Goal: Use online tool/utility: Utilize a website feature to perform a specific function

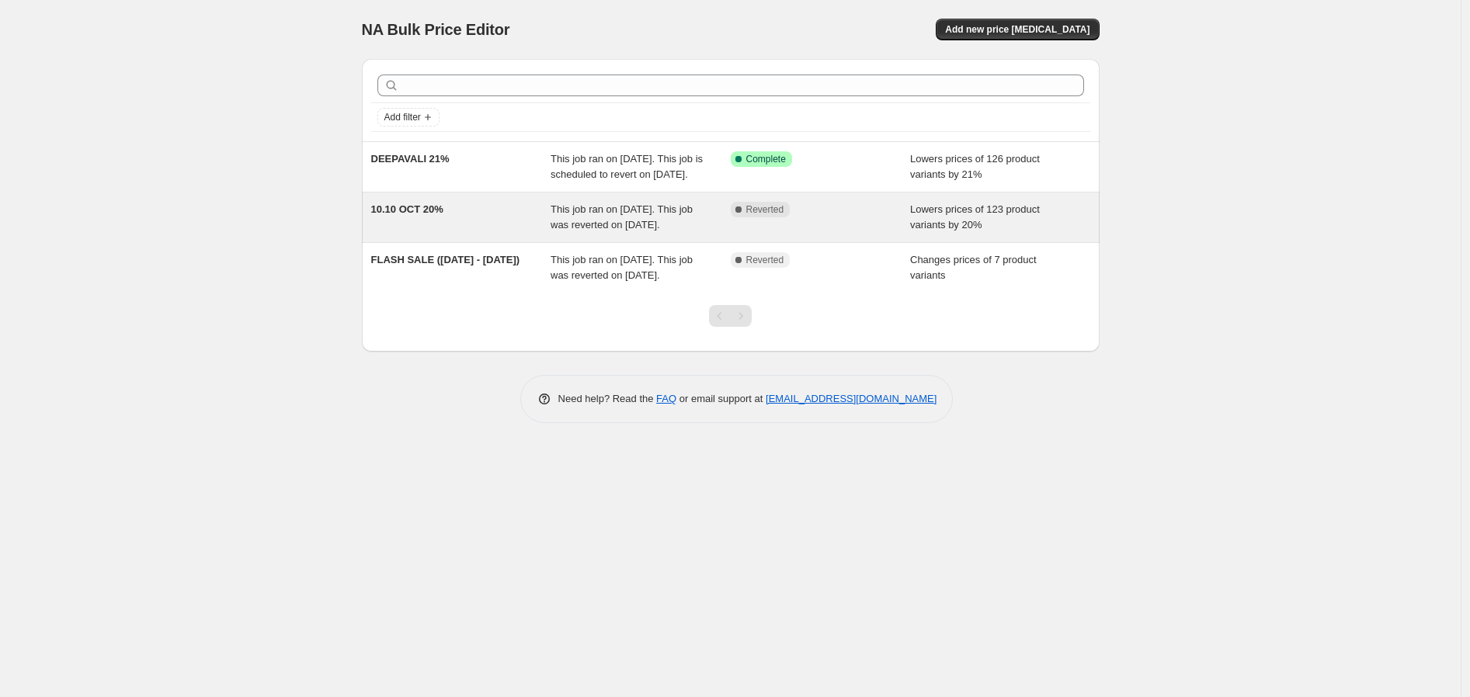
click at [650, 231] on span "This job ran on [DATE]. This job was reverted on [DATE]." at bounding box center [622, 216] width 142 height 27
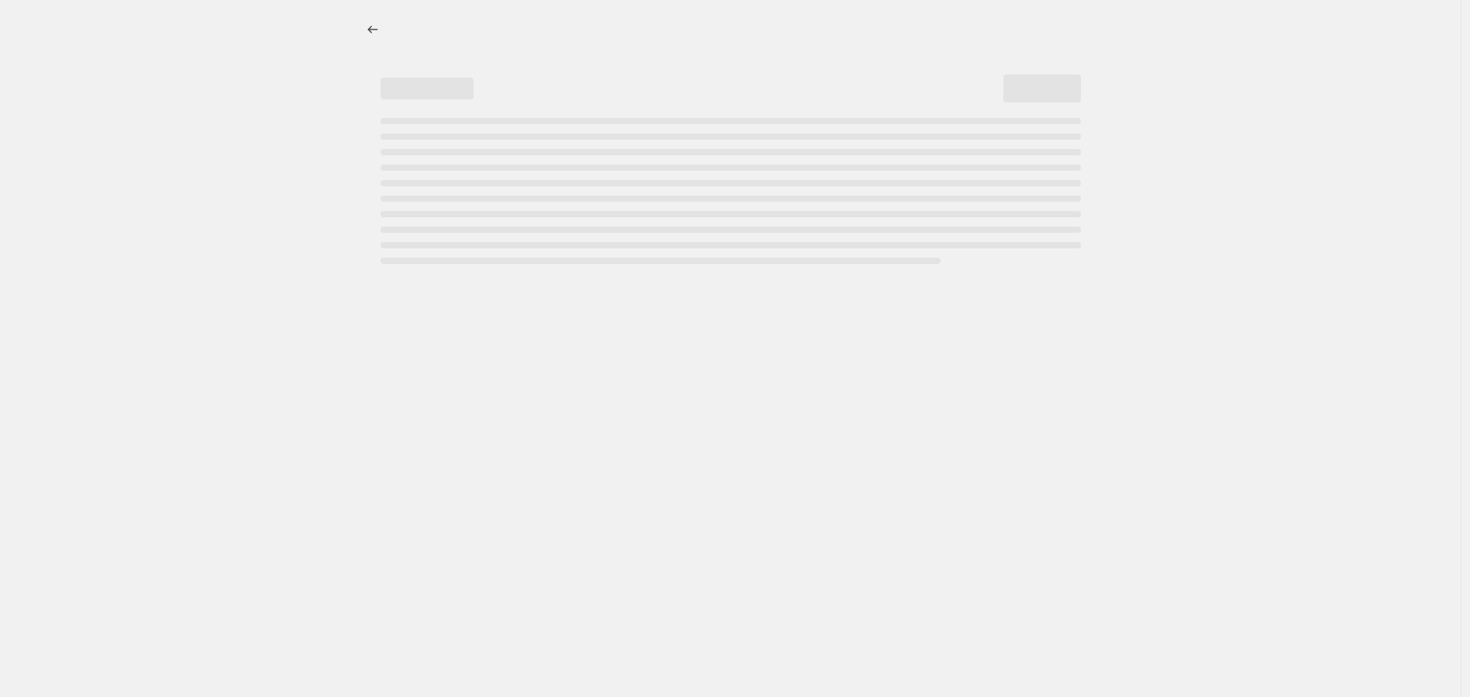
select select "percentage"
select select "no_change"
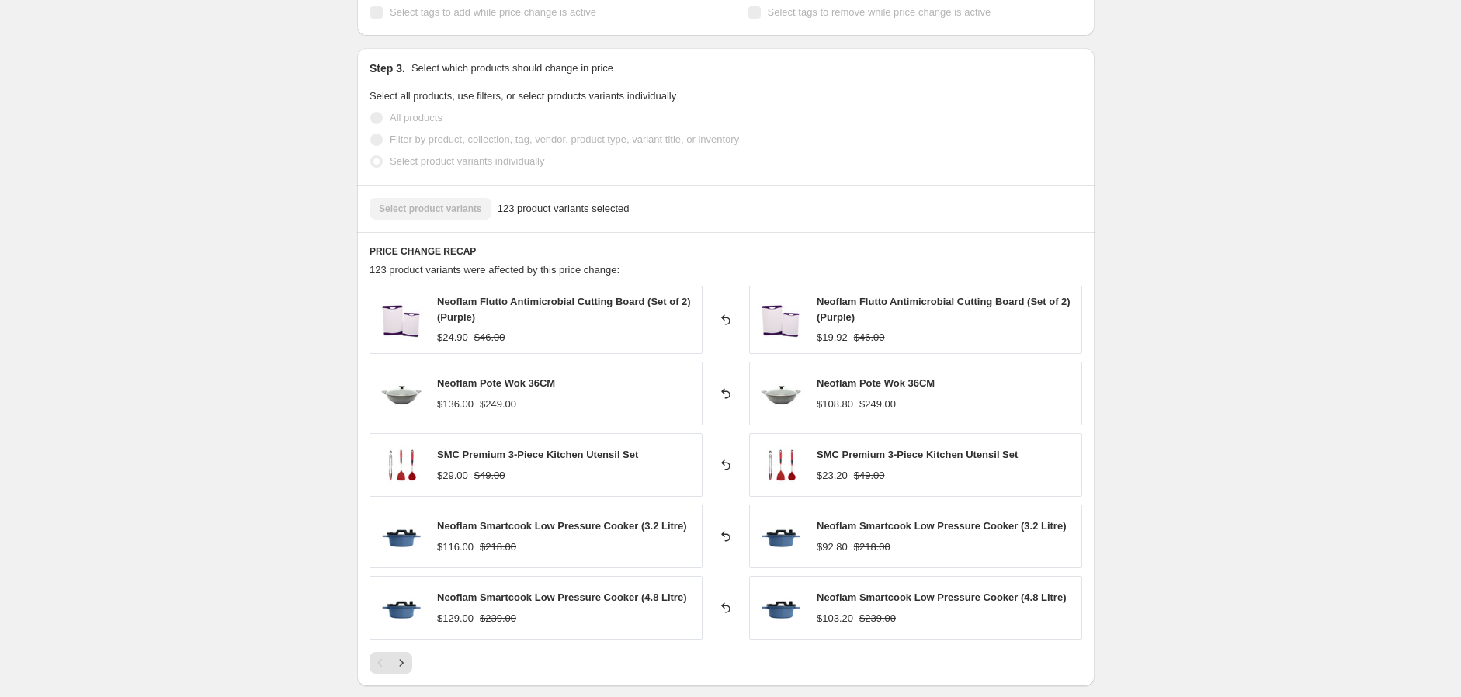
scroll to position [1242, 0]
